Goal: Information Seeking & Learning: Find specific fact

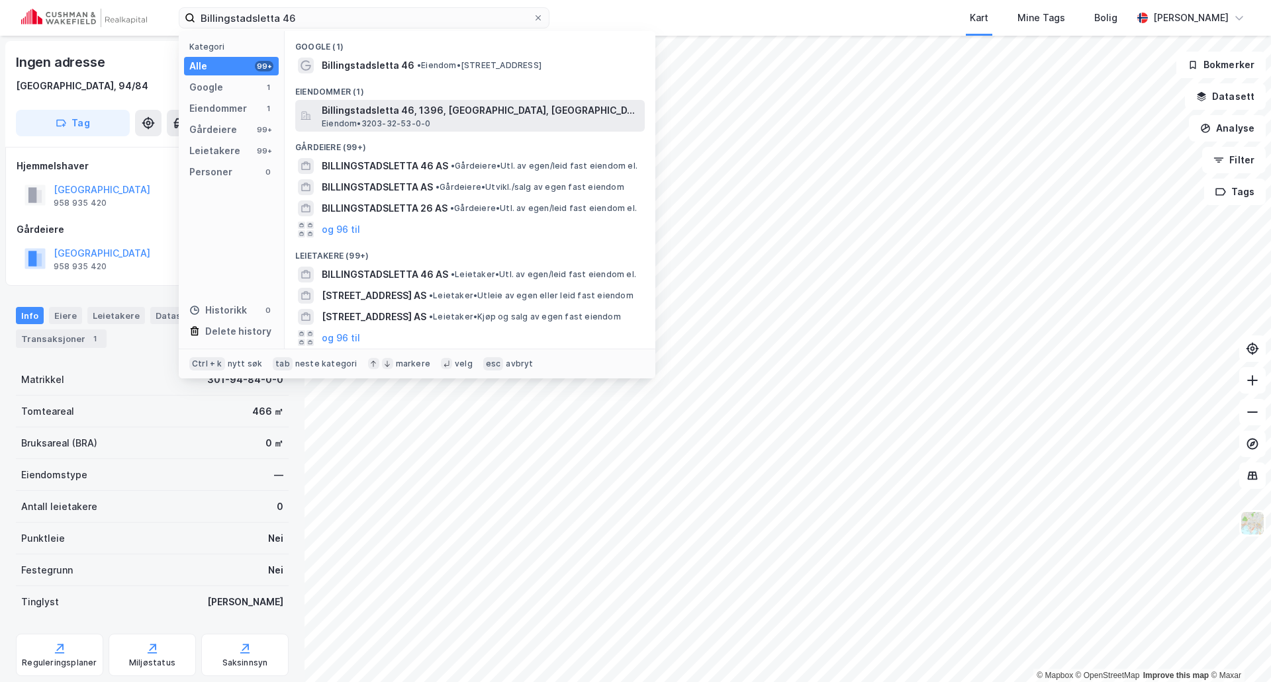
type input "Billingstadsletta 46"
click at [338, 111] on span "Billingstadsletta 46, 1396, [GEOGRAPHIC_DATA], [GEOGRAPHIC_DATA]" at bounding box center [481, 111] width 318 height 16
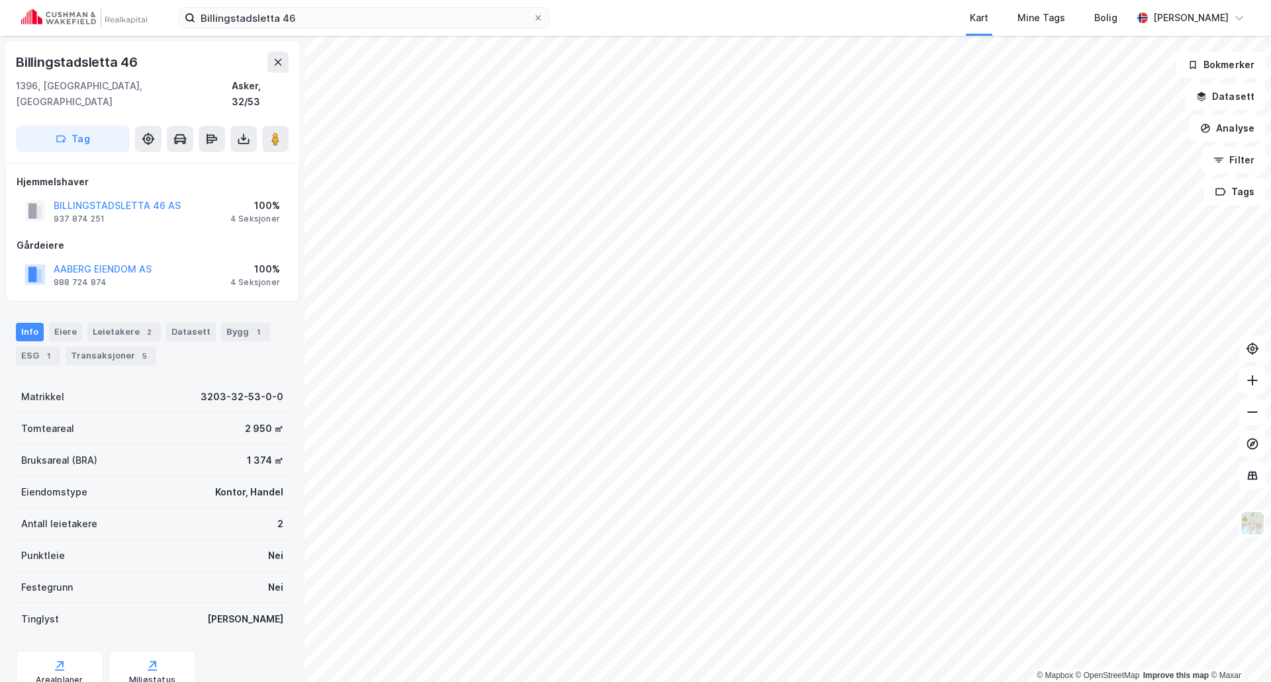
scroll to position [1, 0]
click at [0, 0] on button "BILLINGSTADSLETTA 46 AS" at bounding box center [0, 0] width 0 height 0
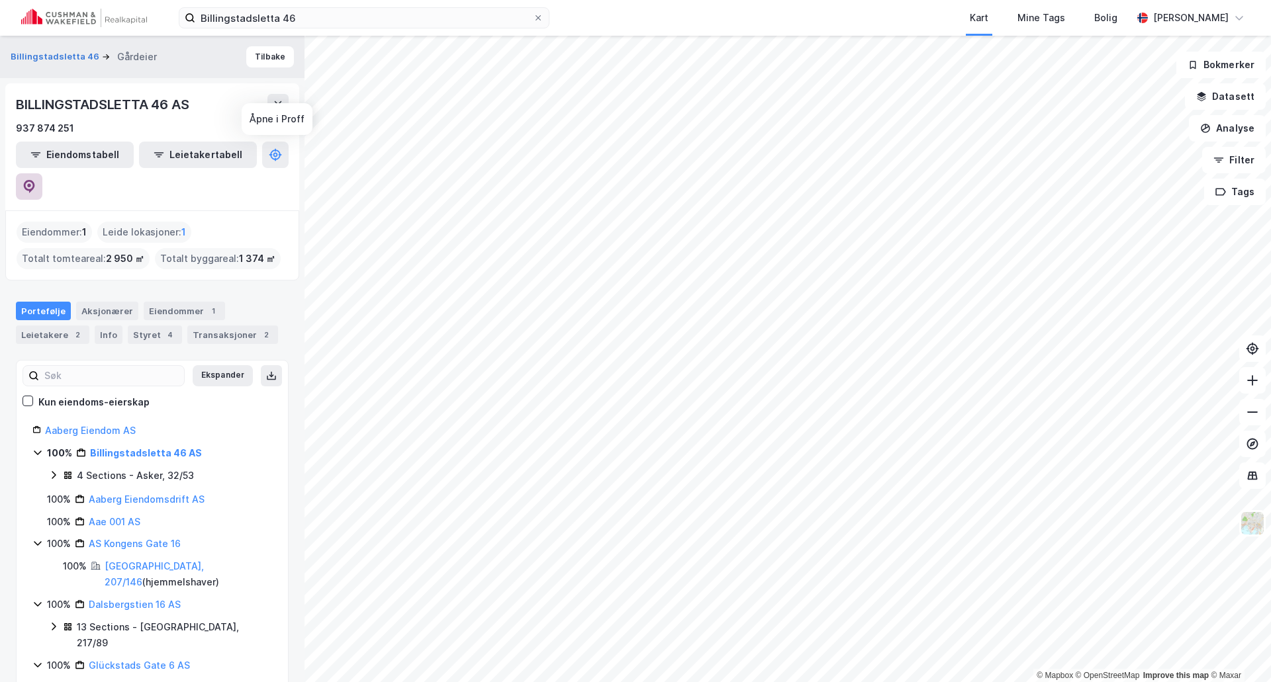
click at [36, 180] on icon at bounding box center [29, 186] width 13 height 13
